Goal: Task Accomplishment & Management: Use online tool/utility

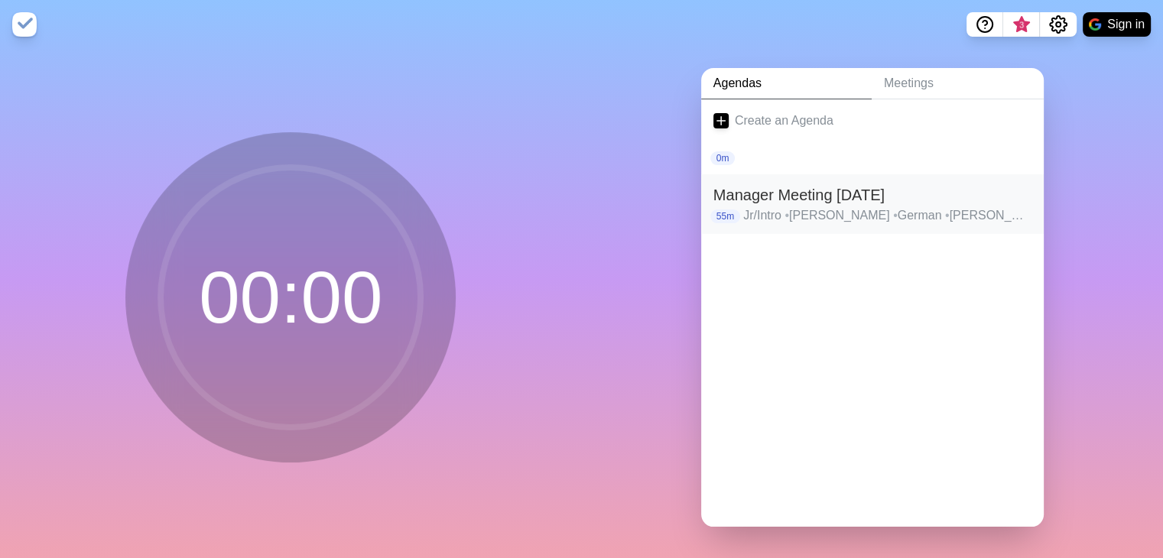
click at [873, 190] on h2 "Manager Meeting [DATE]" at bounding box center [873, 195] width 318 height 23
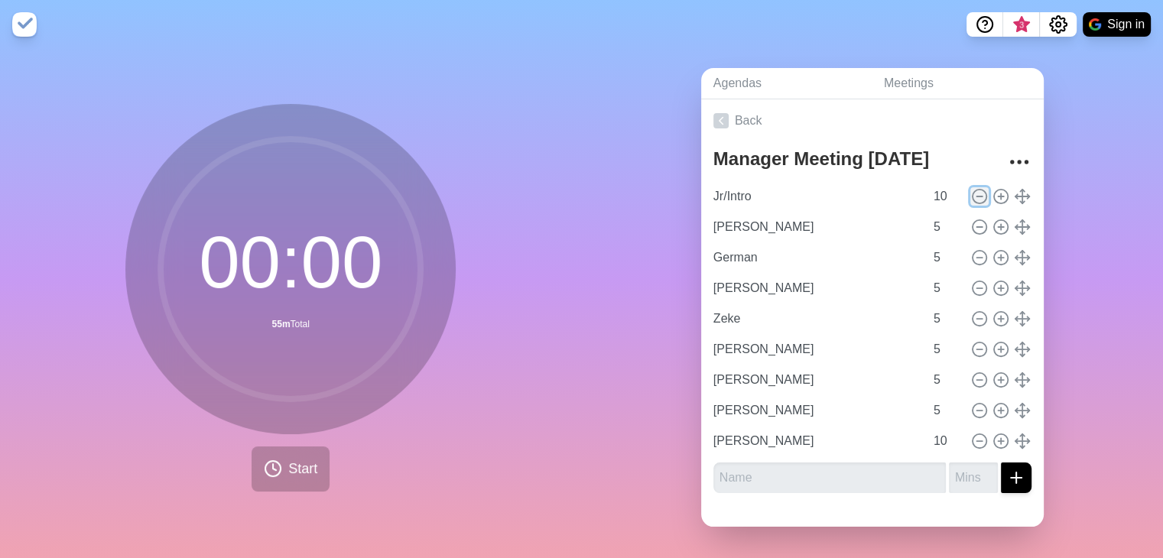
click at [971, 190] on icon at bounding box center [979, 196] width 17 height 17
type input "[PERSON_NAME]"
type input "5"
type input "German"
type input "[PERSON_NAME]"
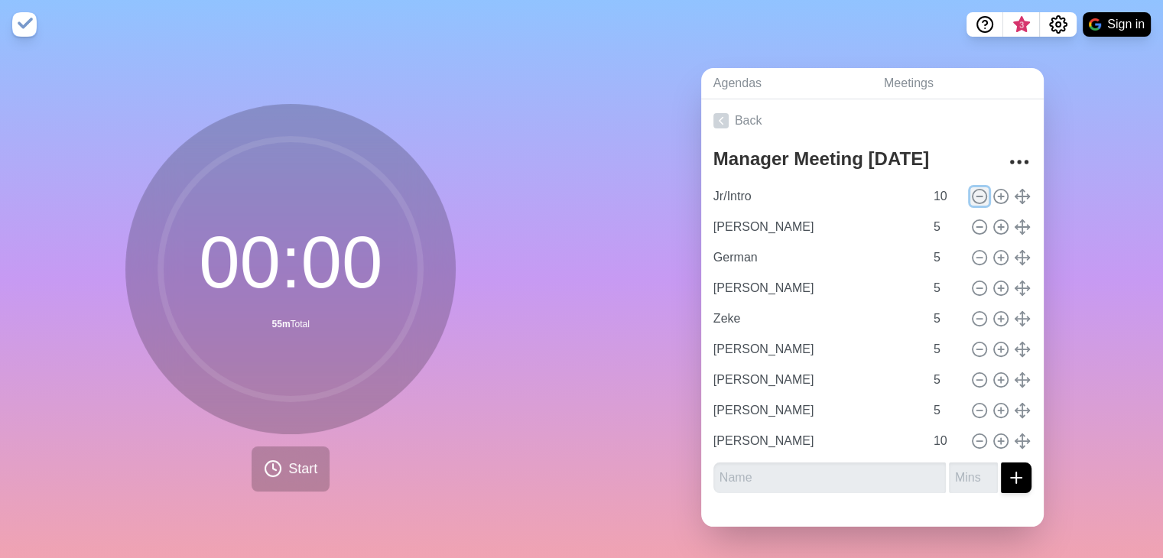
type input "Zeke"
type input "[PERSON_NAME]"
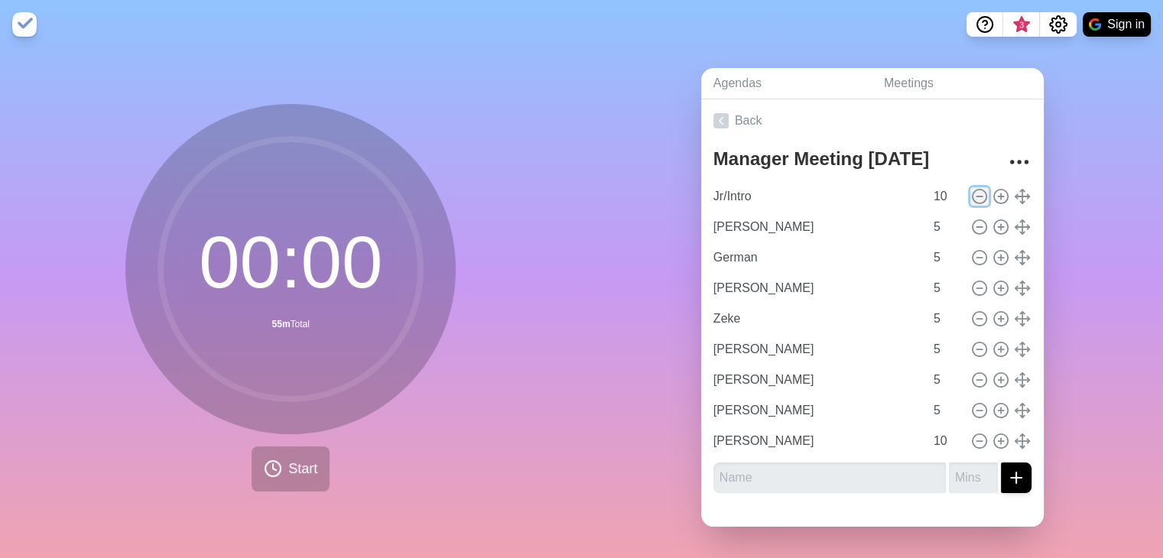
type input "10"
click at [971, 190] on icon at bounding box center [979, 196] width 17 height 17
type input "German"
type input "[PERSON_NAME]"
type input "Zeke"
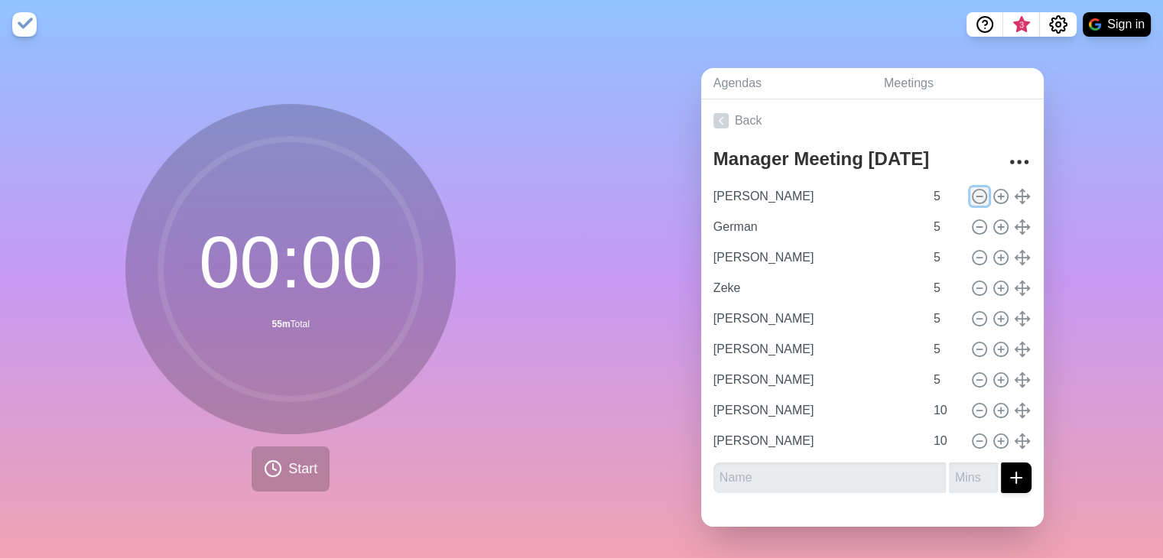
type input "[PERSON_NAME]"
type input "10"
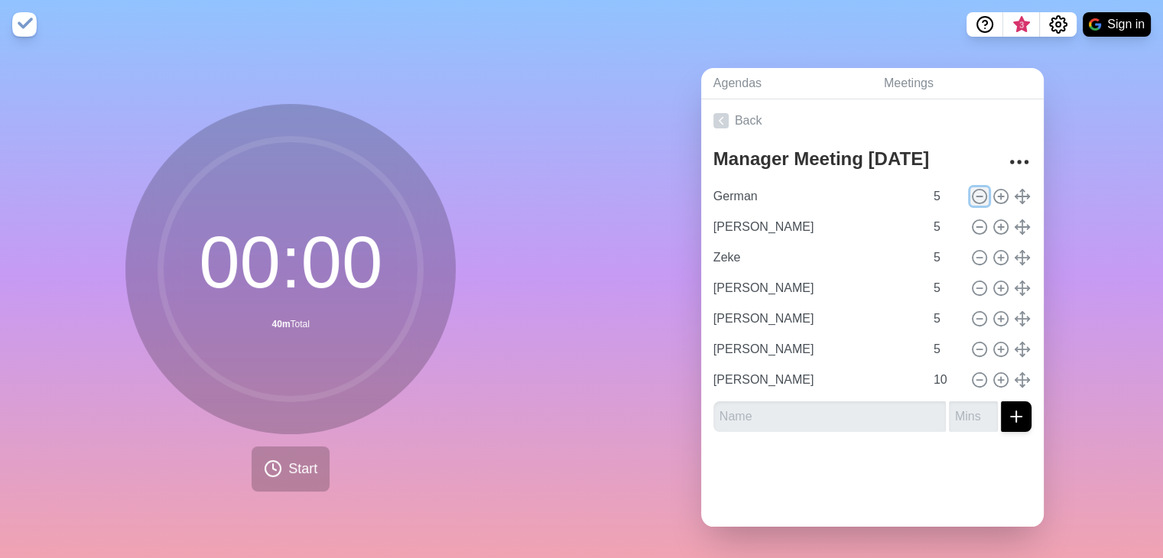
click at [971, 190] on icon at bounding box center [979, 196] width 17 height 17
type input "[PERSON_NAME]"
type input "Zeke"
type input "[PERSON_NAME]"
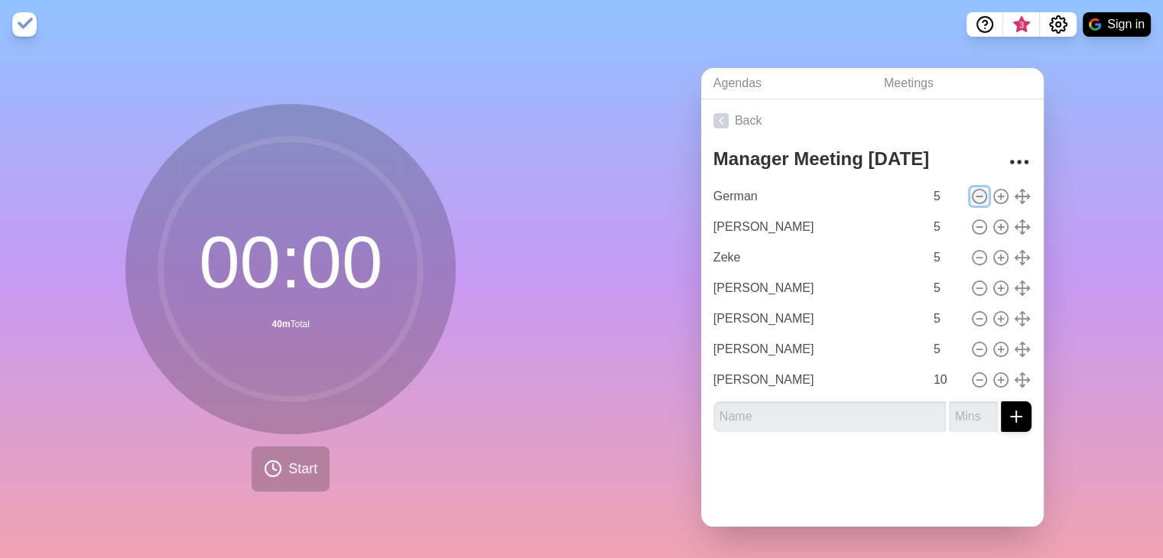
type input "[PERSON_NAME]"
type input "10"
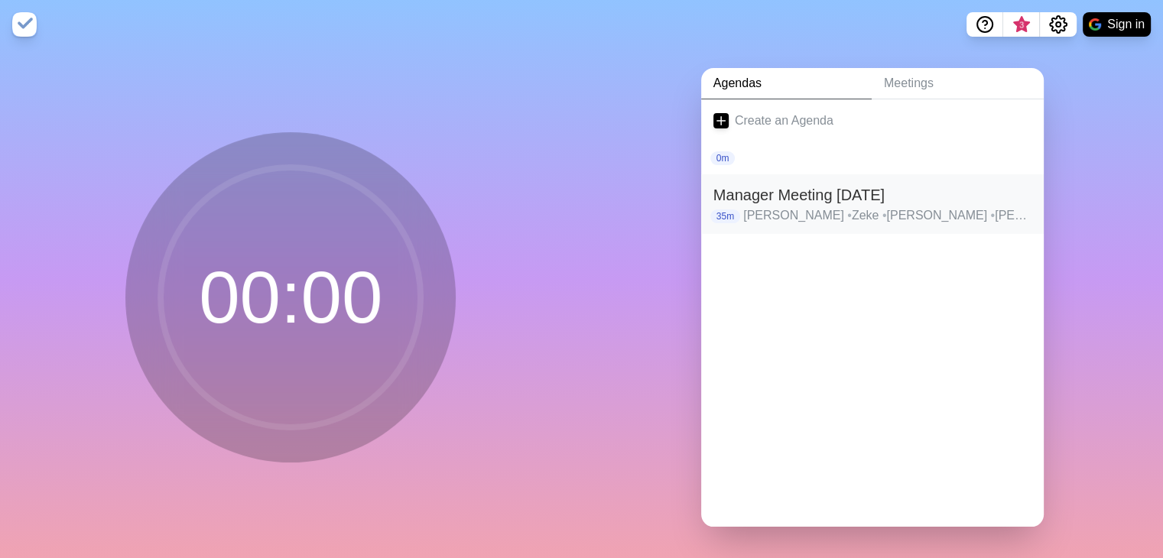
click at [878, 213] on p "[PERSON_NAME] • Zeke • [PERSON_NAME] • [GEOGRAPHIC_DATA] • [PERSON_NAME] • [PER…" at bounding box center [887, 216] width 288 height 18
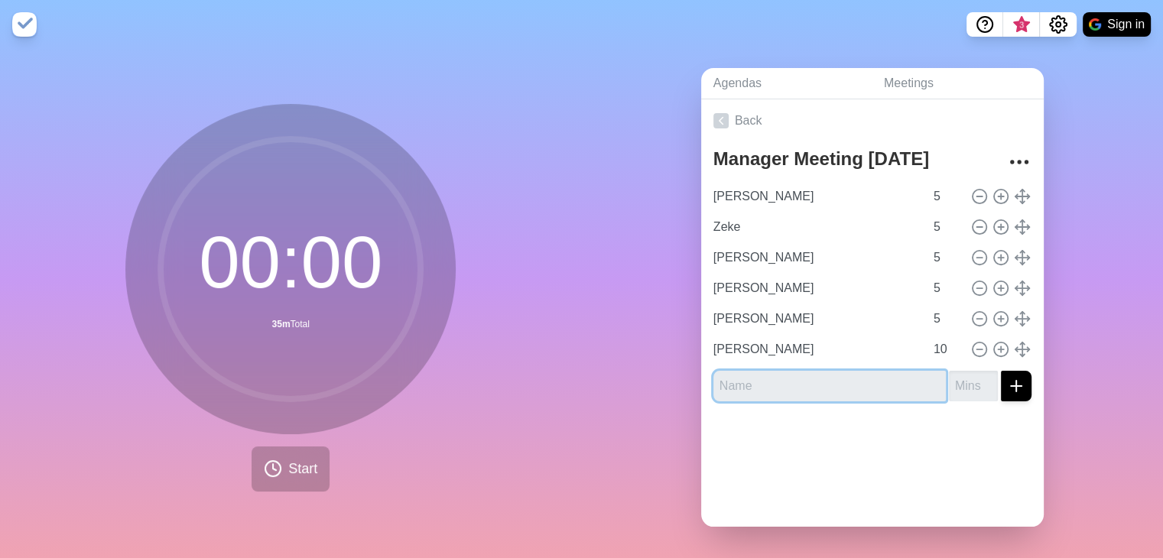
click at [789, 385] on input "text" at bounding box center [830, 386] width 233 height 31
type input "[PERSON_NAME]"
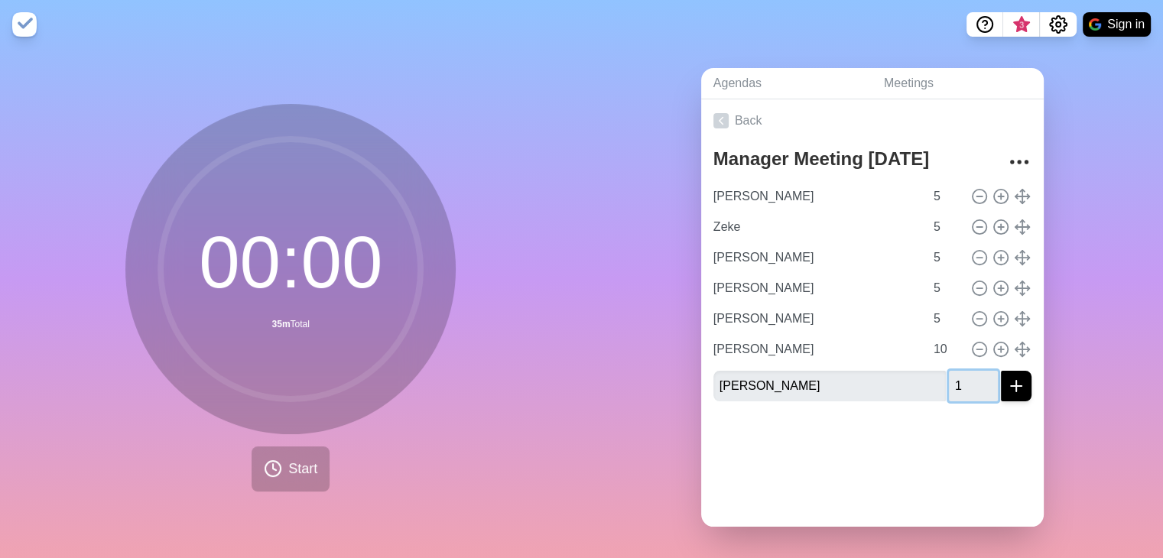
click at [970, 377] on input "1" at bounding box center [973, 386] width 49 height 31
click at [970, 377] on input "2" at bounding box center [973, 386] width 49 height 31
click at [970, 377] on input "3" at bounding box center [973, 386] width 49 height 31
click at [970, 377] on input "4" at bounding box center [973, 386] width 49 height 31
type input "5"
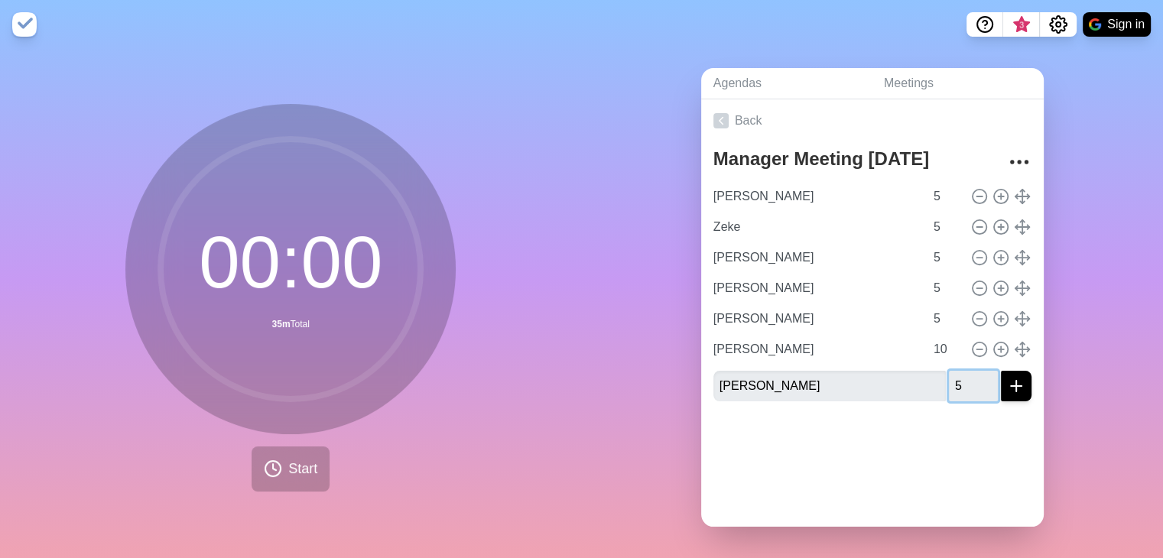
click at [970, 377] on input "5" at bounding box center [973, 386] width 49 height 31
click at [1007, 379] on icon "submit" at bounding box center [1016, 386] width 18 height 18
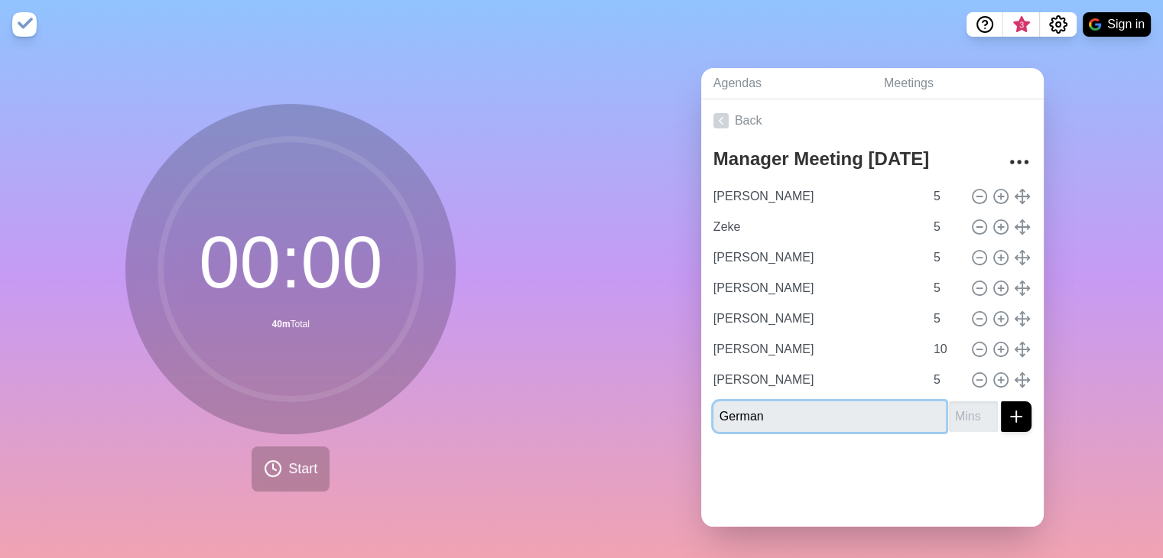
type input "German"
click at [968, 408] on input "1" at bounding box center [973, 417] width 49 height 31
click at [968, 408] on input "2" at bounding box center [973, 417] width 49 height 31
click at [968, 408] on input "3" at bounding box center [973, 417] width 49 height 31
click at [968, 408] on input "4" at bounding box center [973, 417] width 49 height 31
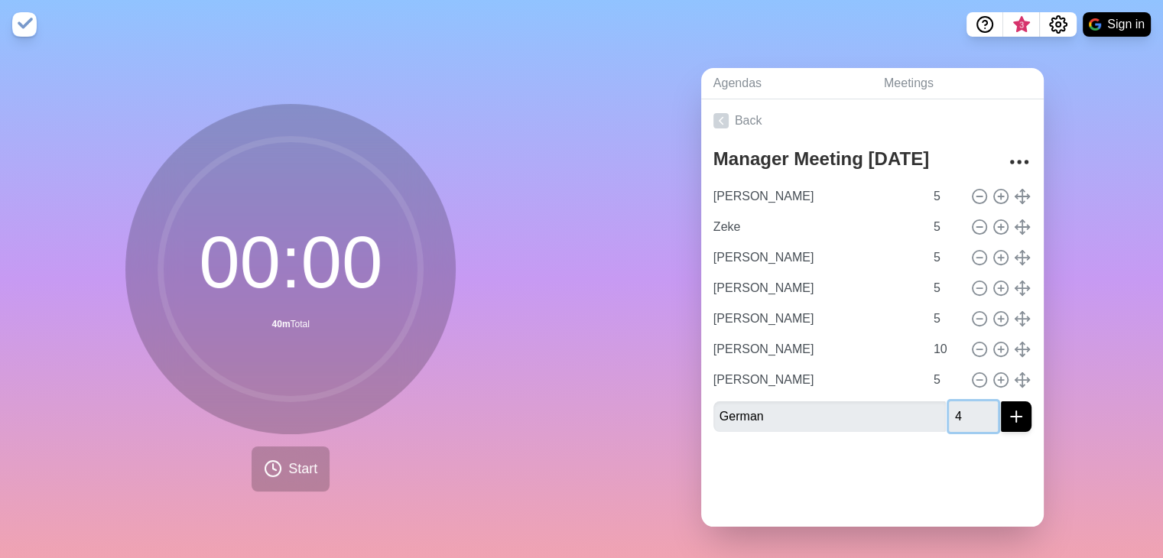
type input "5"
click at [968, 408] on input "5" at bounding box center [973, 417] width 49 height 31
click at [1007, 421] on icon "submit" at bounding box center [1016, 417] width 18 height 18
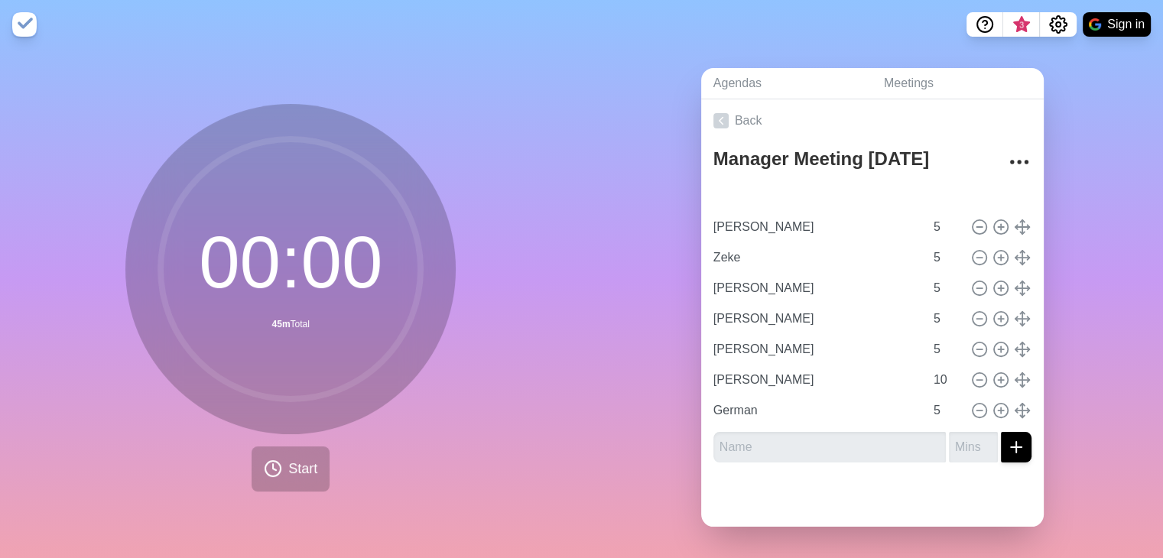
type input "[PERSON_NAME]"
type input "Zeke"
type input "[PERSON_NAME]"
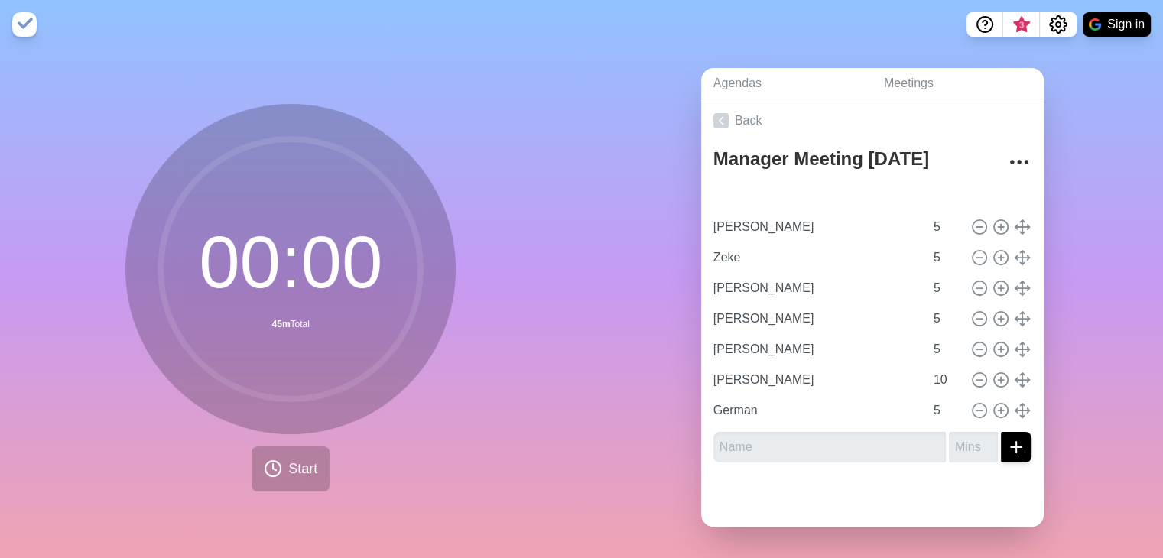
type input "[PERSON_NAME]"
type input "5"
type input "[PERSON_NAME]"
type input "10"
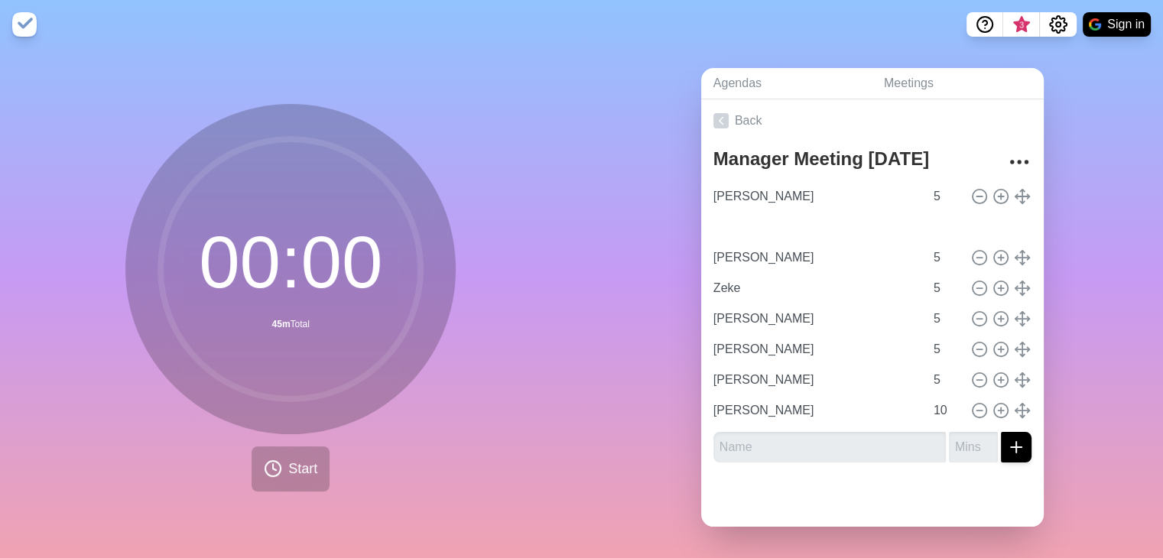
type input "German"
type input "[PERSON_NAME]"
type input "Zeke"
type input "[PERSON_NAME]"
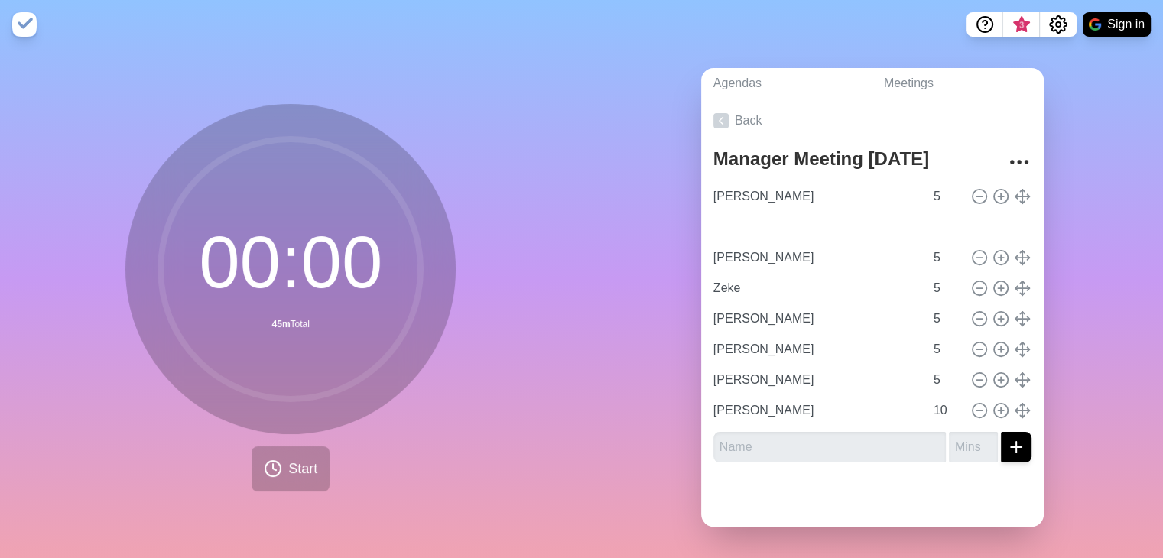
type input "[PERSON_NAME]"
type input "5"
type input "[PERSON_NAME]"
type input "10"
click at [809, 448] on input "text" at bounding box center [830, 447] width 233 height 31
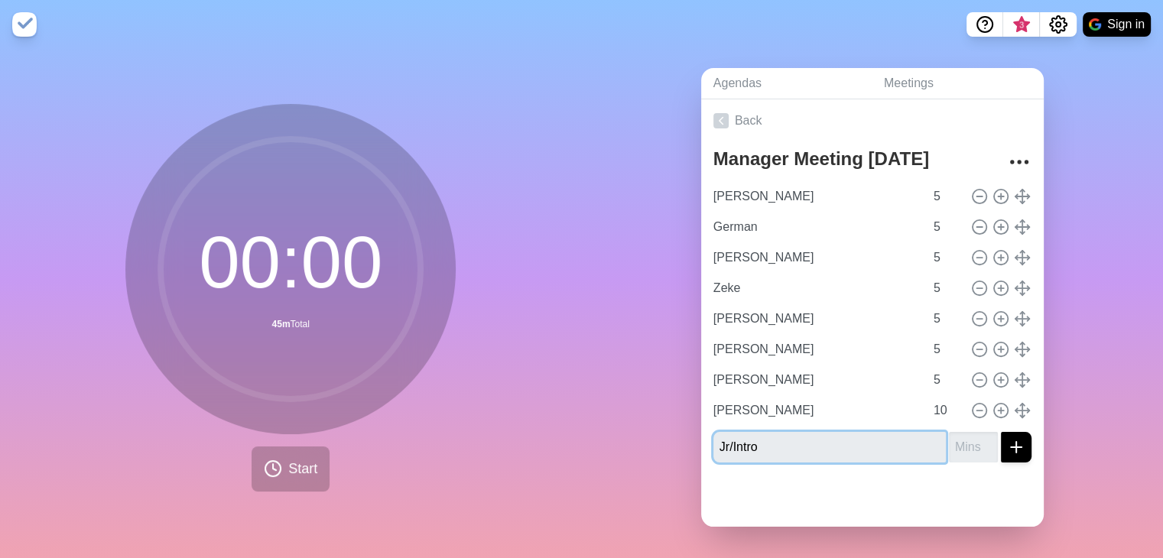
type input "Jr/Intro"
click at [805, 487] on div at bounding box center [872, 501] width 343 height 52
click at [966, 440] on input "1" at bounding box center [973, 447] width 49 height 31
click at [971, 440] on input "2" at bounding box center [973, 447] width 49 height 31
click at [971, 440] on input "3" at bounding box center [973, 447] width 49 height 31
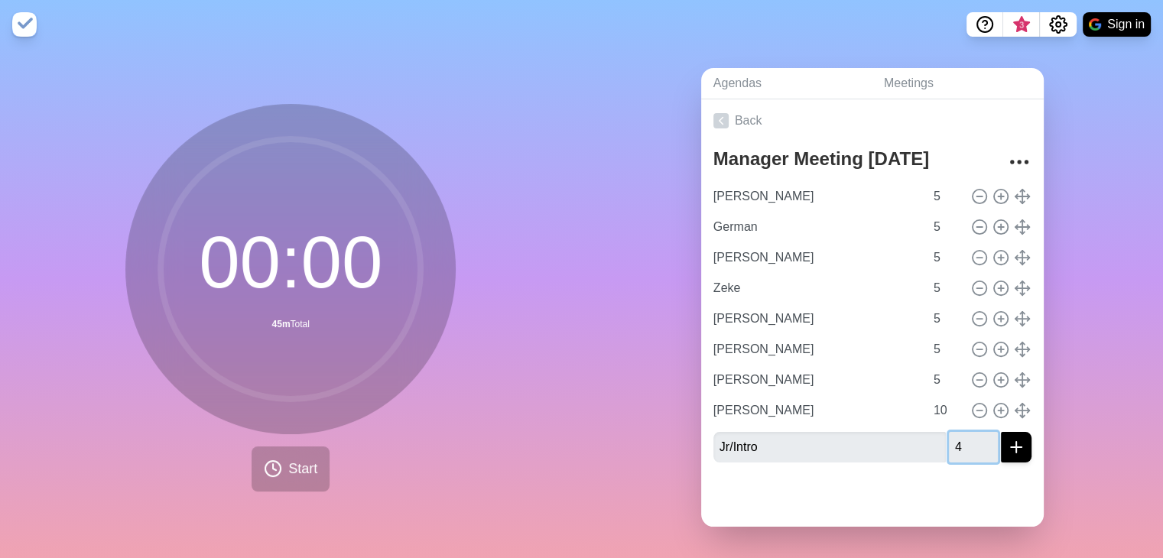
click at [971, 440] on input "4" at bounding box center [973, 447] width 49 height 31
type input "5"
click at [971, 440] on input "5" at bounding box center [973, 447] width 49 height 31
click at [826, 511] on div at bounding box center [872, 501] width 343 height 52
click at [1017, 444] on line "submit" at bounding box center [1017, 447] width 0 height 11
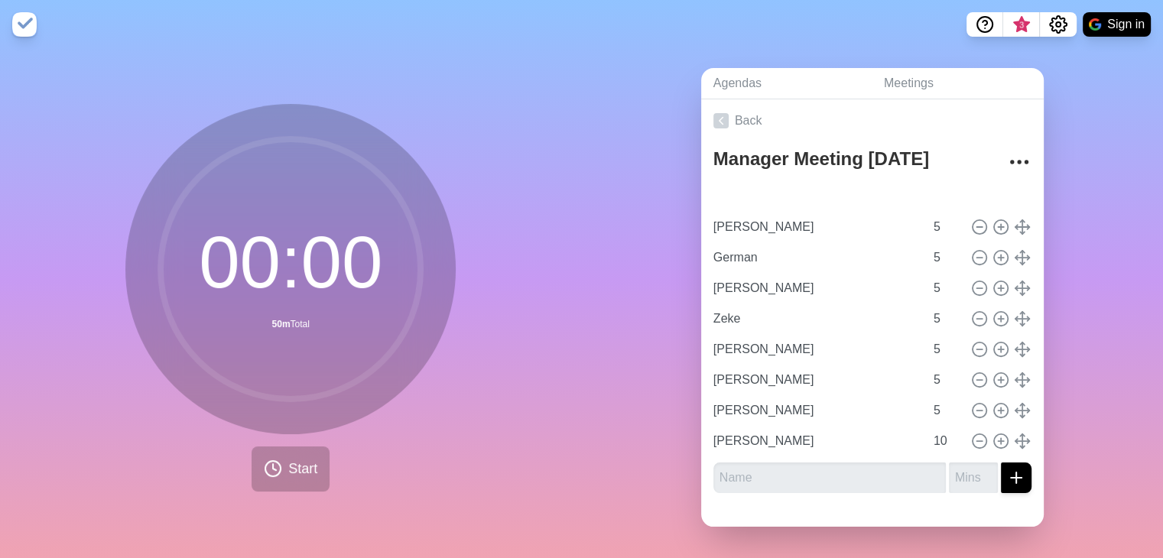
type input "Jr/Intro"
type input "[PERSON_NAME]"
type input "German"
type input "[PERSON_NAME]"
type input "Zeke"
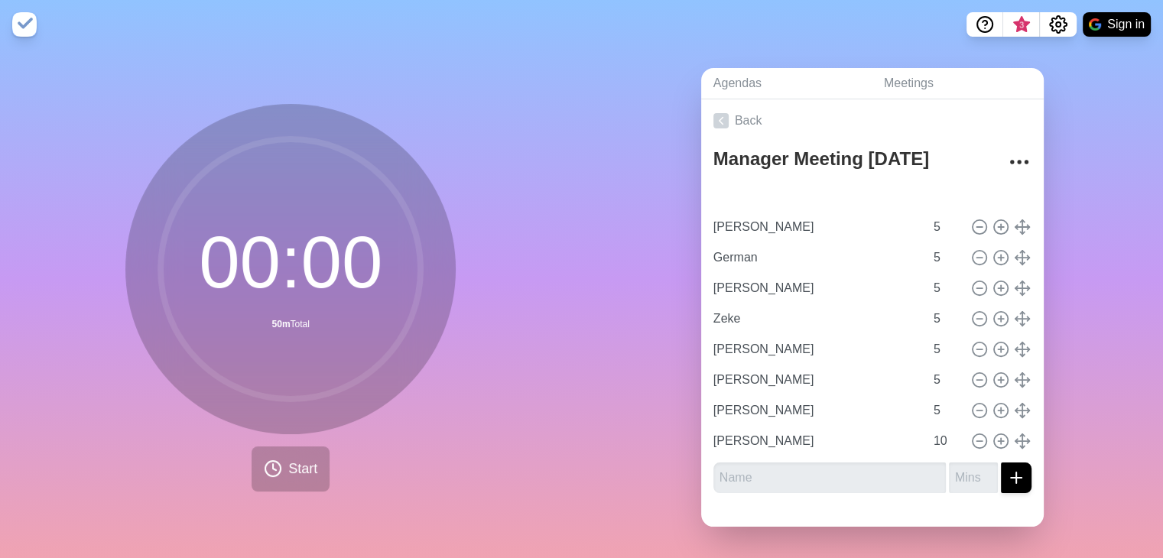
type input "[PERSON_NAME]"
type input "5"
type input "[PERSON_NAME]"
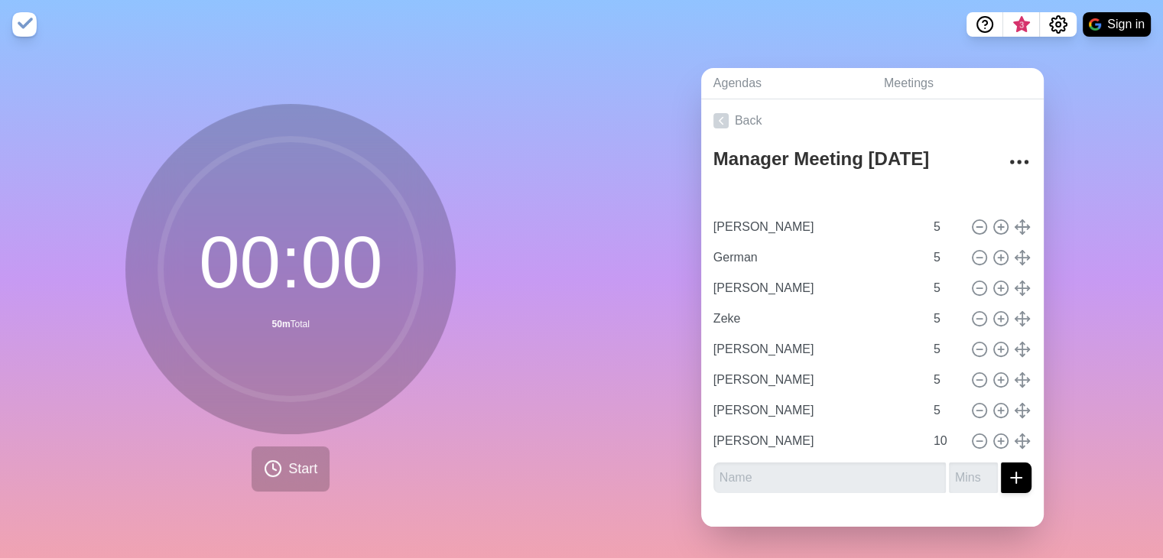
type input "10"
click at [266, 470] on icon at bounding box center [273, 469] width 18 height 18
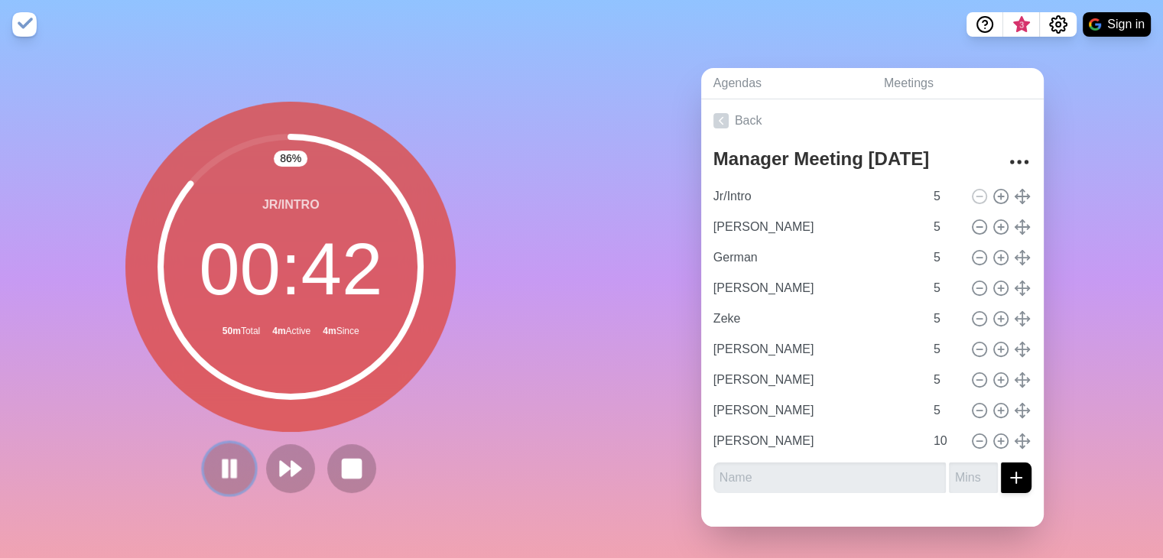
click at [223, 469] on rect at bounding box center [225, 468] width 5 height 17
click at [223, 462] on polygon at bounding box center [229, 468] width 15 height 19
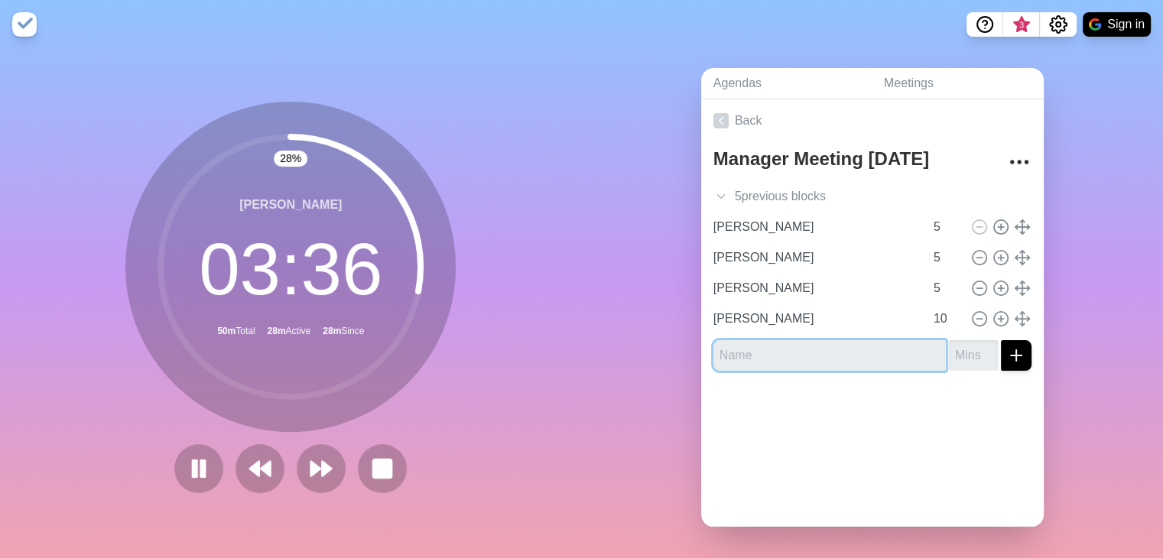
click at [896, 349] on input "text" at bounding box center [830, 355] width 233 height 31
type input "f"
type input "[PERSON_NAME]"
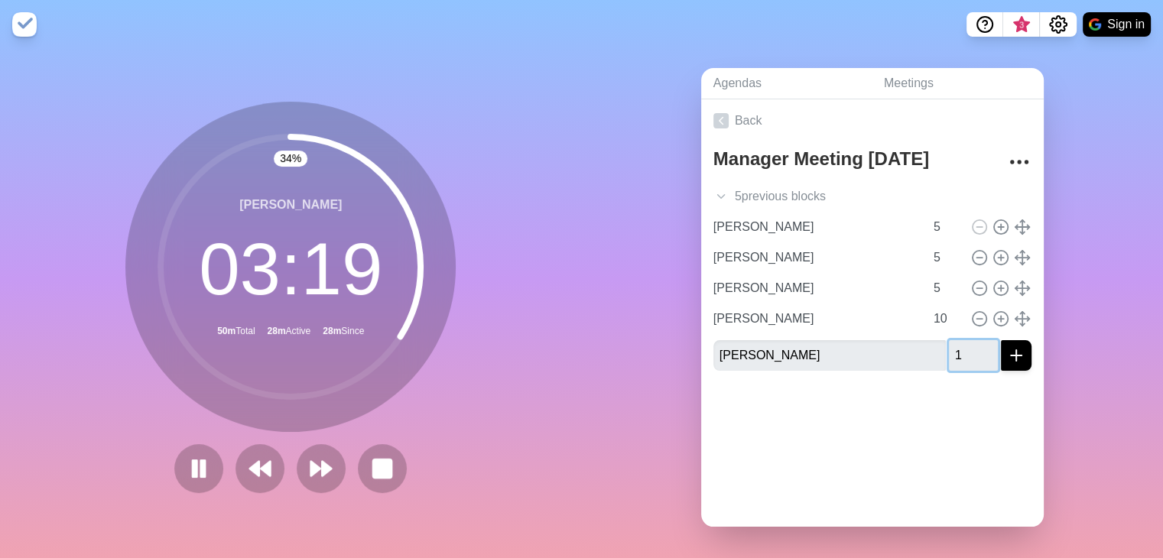
click at [968, 346] on input "1" at bounding box center [973, 355] width 49 height 31
click at [968, 345] on input "2" at bounding box center [973, 355] width 49 height 31
click at [968, 344] on input "3" at bounding box center [973, 355] width 49 height 31
click at [968, 344] on input "4" at bounding box center [973, 355] width 49 height 31
type input "5"
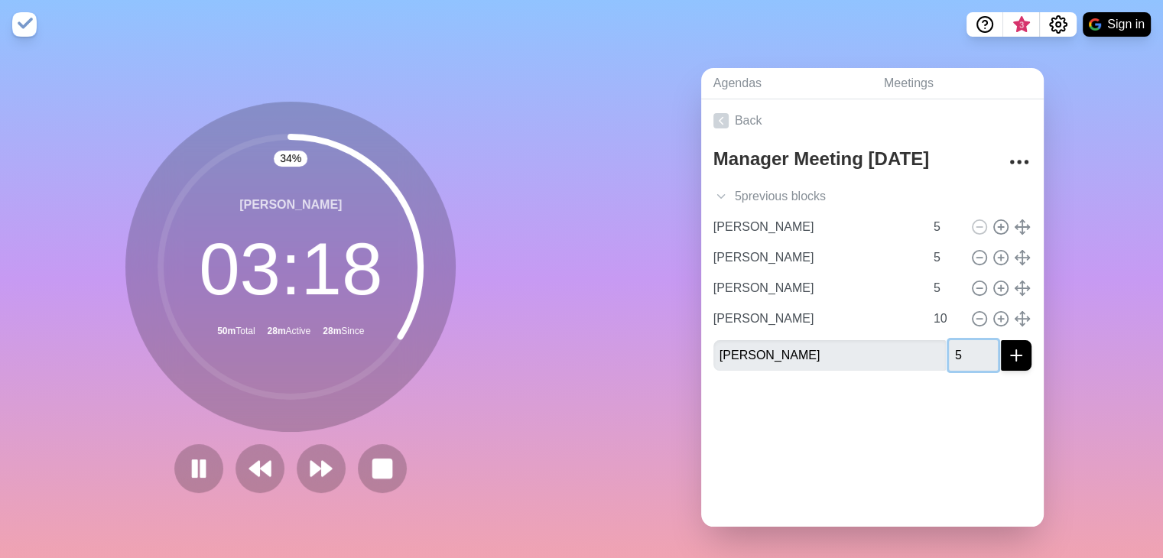
click at [968, 344] on input "5" at bounding box center [973, 355] width 49 height 31
click at [1007, 359] on icon "submit" at bounding box center [1016, 355] width 18 height 18
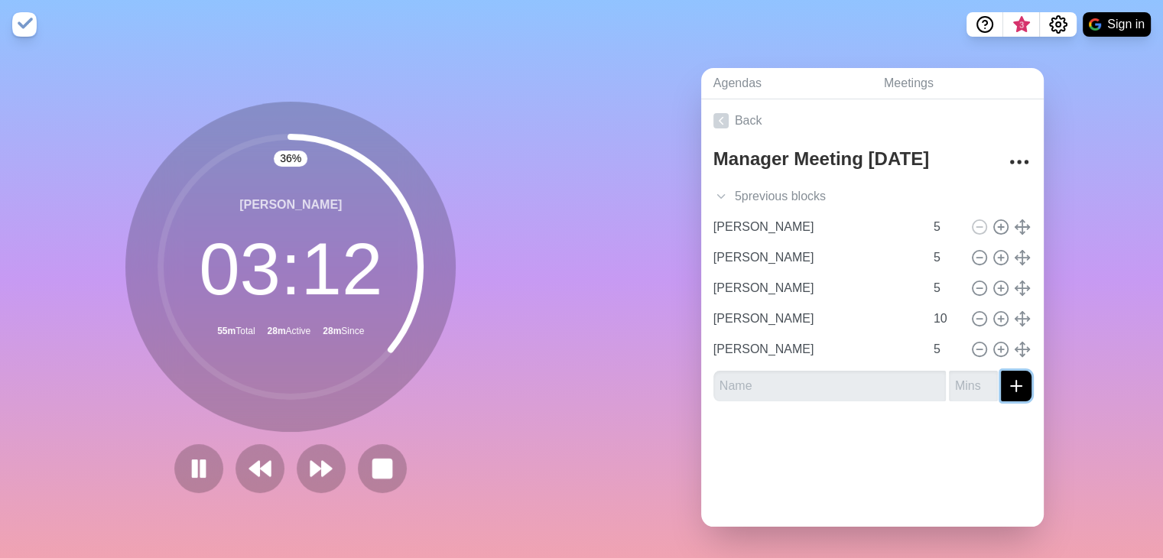
drag, startPoint x: 993, startPoint y: 379, endPoint x: 986, endPoint y: 423, distance: 44.1
click at [986, 423] on div "Back Manager Meeting [DATE] 5 previous block s Jr/Intro 5 [PERSON_NAME] 5 Germa…" at bounding box center [872, 313] width 343 height 428
type input "[PERSON_NAME]"
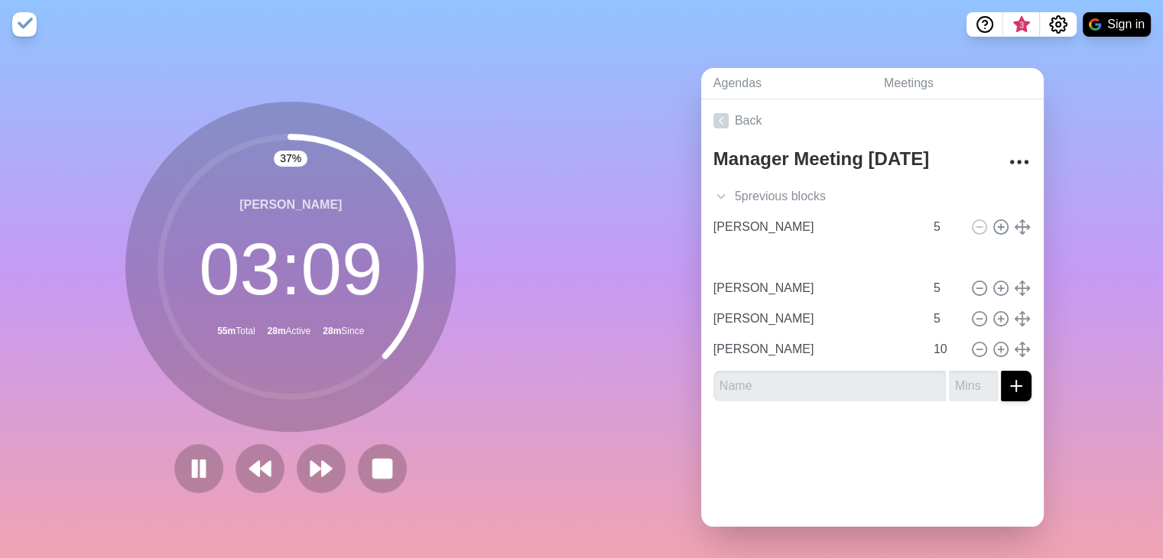
type input "5"
type input "[PERSON_NAME]"
type input "10"
click at [854, 456] on div at bounding box center [872, 444] width 343 height 61
